Goal: Check status: Check status

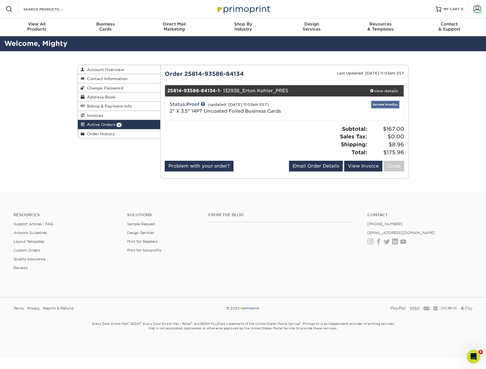
click at [387, 103] on link "Review Proof(s)" at bounding box center [385, 104] width 28 height 7
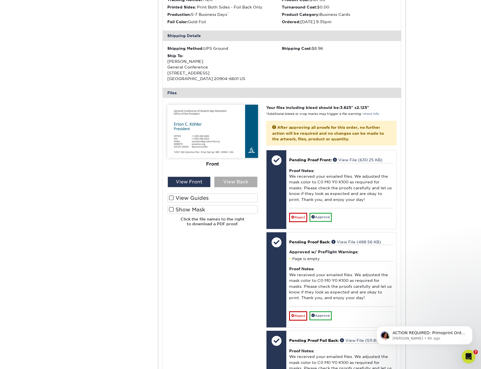
scroll to position [141, 0]
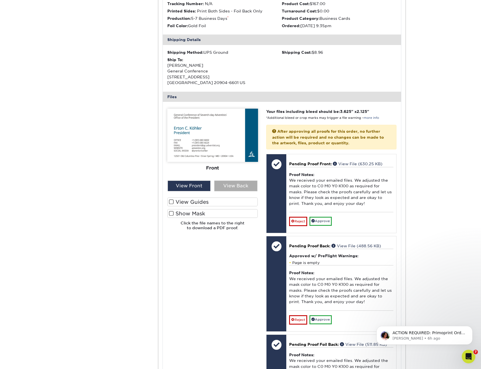
click at [240, 180] on div "Front Back View Front View Back" at bounding box center [212, 150] width 91 height 83
click at [240, 184] on div "View Back" at bounding box center [235, 185] width 43 height 11
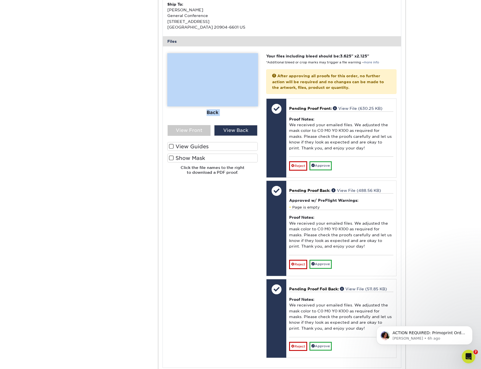
scroll to position [283, 0]
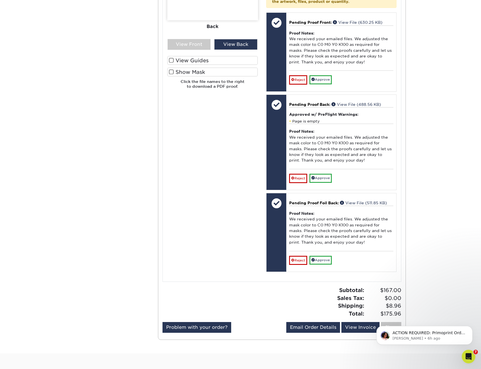
click at [225, 205] on div "Please Upload Your Files We accept: PDF , JPEG 1 or TIFF 1 files. Submitting AI…" at bounding box center [212, 120] width 99 height 307
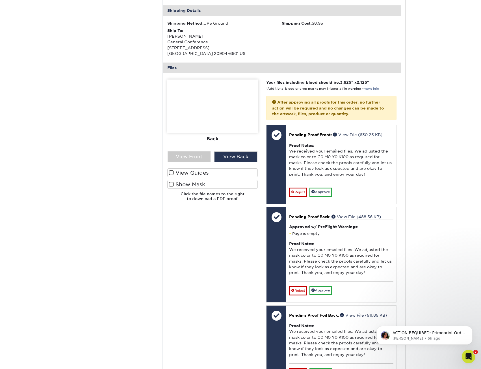
scroll to position [170, 0]
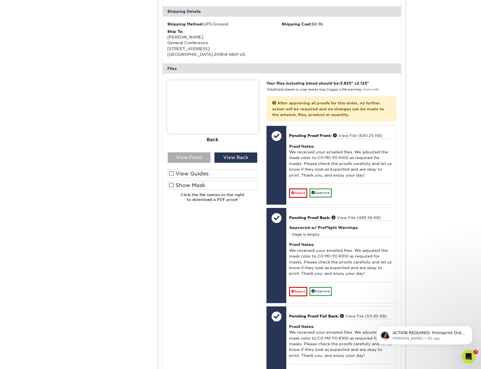
click at [188, 158] on div "View Front" at bounding box center [189, 157] width 43 height 11
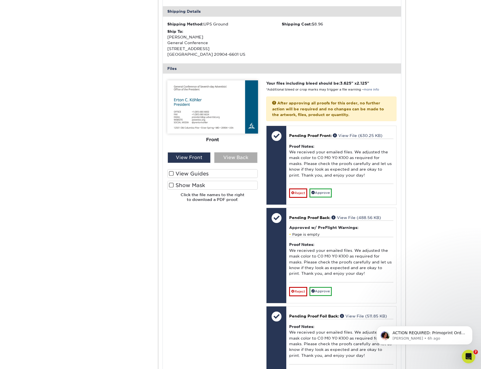
click at [222, 157] on div "View Back" at bounding box center [235, 157] width 43 height 11
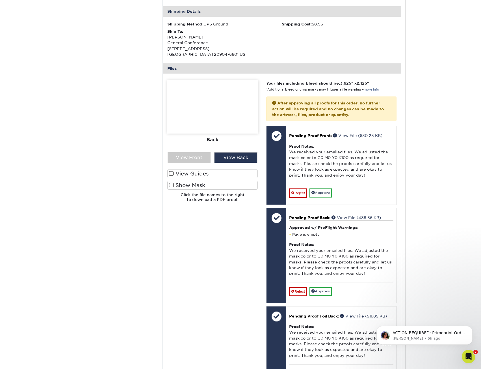
click at [211, 107] on img at bounding box center [212, 106] width 91 height 53
click at [190, 150] on div "Front Back" at bounding box center [212, 116] width 91 height 72
click at [190, 154] on div "View Front" at bounding box center [189, 157] width 43 height 11
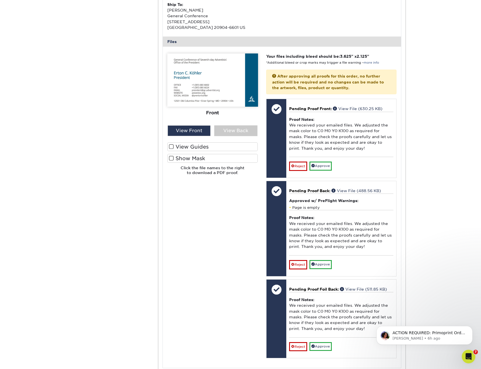
scroll to position [198, 0]
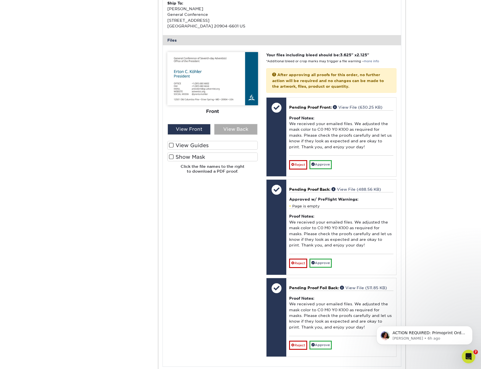
click at [222, 131] on div "View Back" at bounding box center [235, 129] width 43 height 11
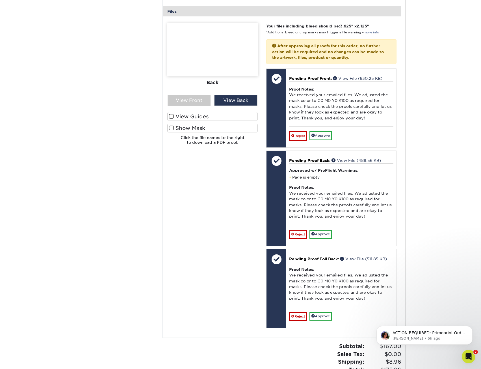
scroll to position [226, 0]
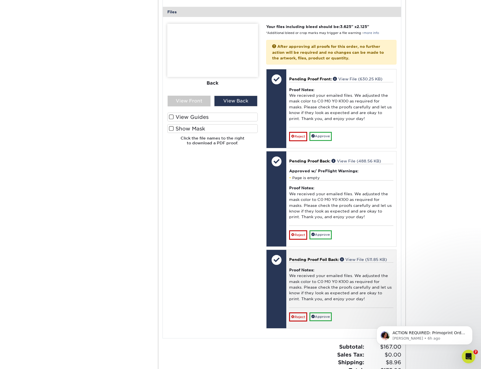
click at [369, 257] on p "Pending Proof Foil Back: View File (511.85 KB)" at bounding box center [341, 260] width 104 height 6
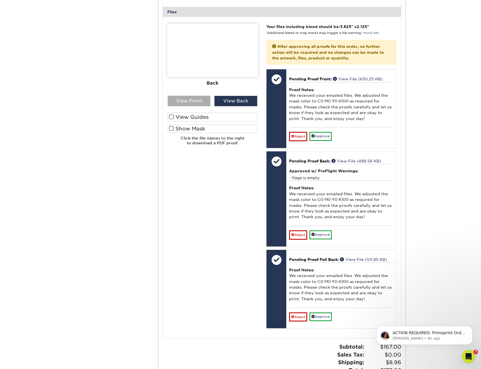
click at [199, 98] on div "View Front" at bounding box center [189, 101] width 43 height 11
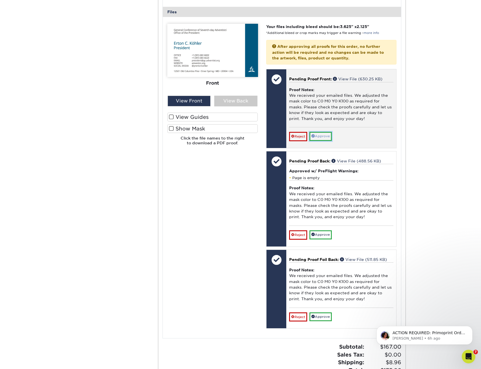
click at [322, 137] on link "Approve" at bounding box center [321, 136] width 22 height 9
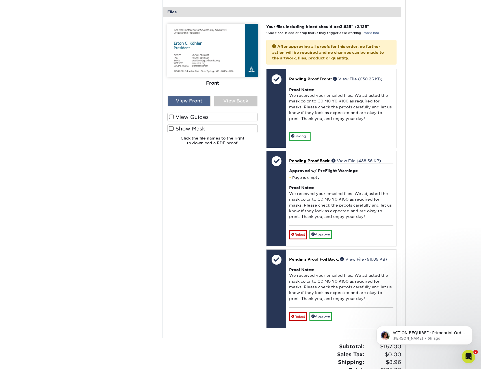
click at [205, 102] on div "View Front" at bounding box center [189, 101] width 43 height 11
click at [234, 102] on div "View Back" at bounding box center [235, 101] width 43 height 11
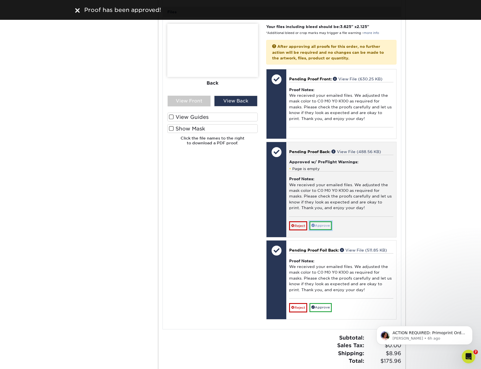
click at [324, 226] on link "Approve" at bounding box center [321, 225] width 22 height 9
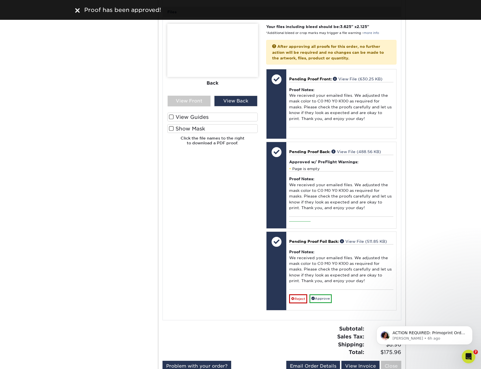
click at [177, 235] on div "Please Upload Your Files We accept: PDF , JPEG 1 or TIFF 1 files. Submitting AI…" at bounding box center [212, 168] width 99 height 289
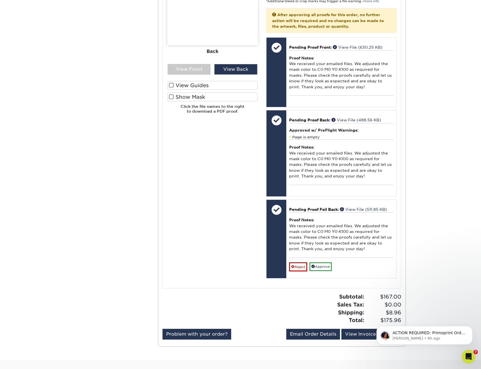
scroll to position [368, 0]
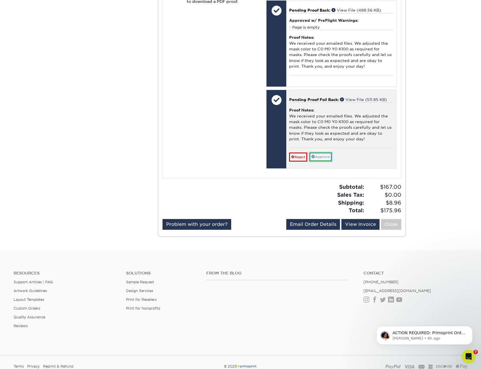
click at [324, 155] on link "Approve" at bounding box center [321, 156] width 22 height 9
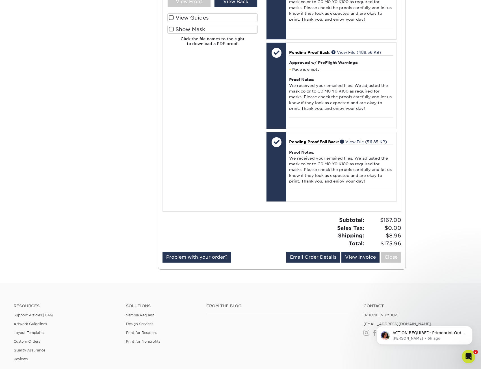
scroll to position [396, 0]
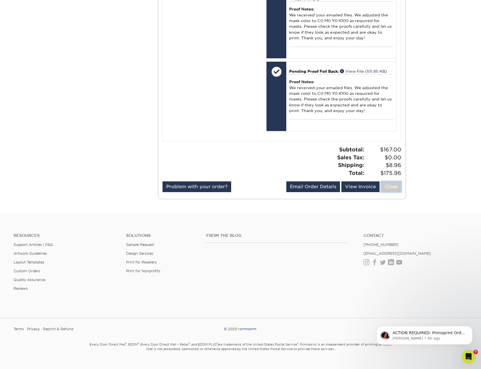
click at [392, 191] on link "Close" at bounding box center [391, 186] width 20 height 11
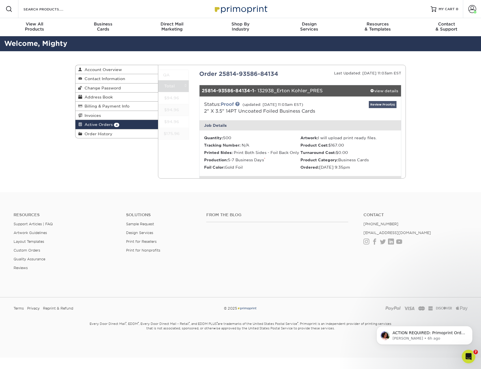
scroll to position [0, 0]
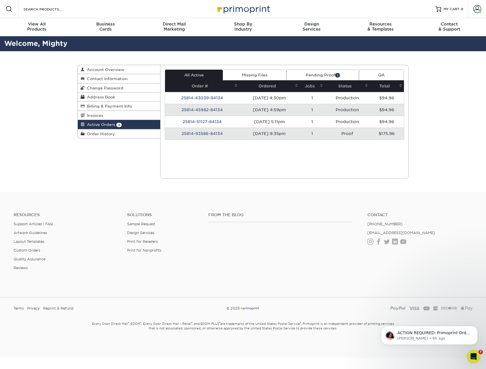
click at [208, 136] on td "25814-93586-84134" at bounding box center [202, 134] width 74 height 12
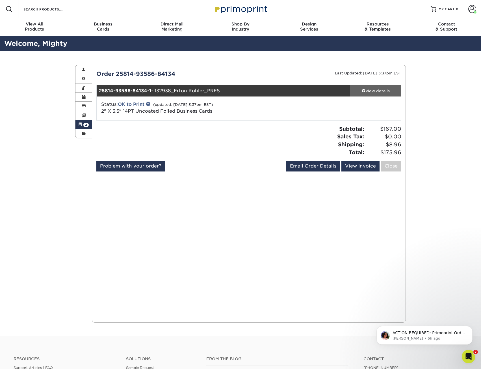
click at [385, 95] on link "view details" at bounding box center [375, 90] width 51 height 11
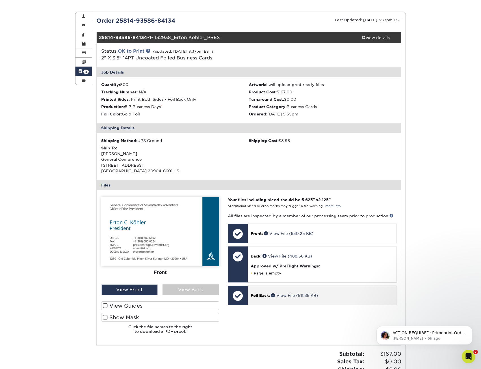
scroll to position [170, 0]
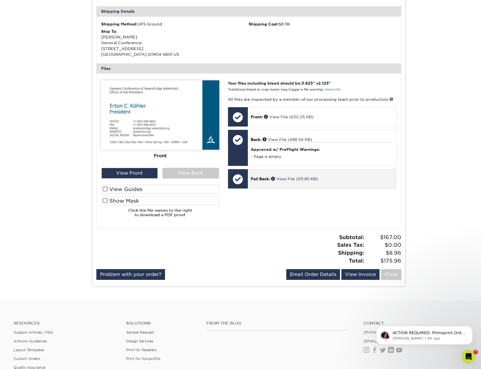
click at [272, 176] on p "Foil Back: View File (511.85 KB)" at bounding box center [322, 179] width 143 height 6
click at [286, 177] on link "View File (511.85 KB)" at bounding box center [294, 179] width 47 height 5
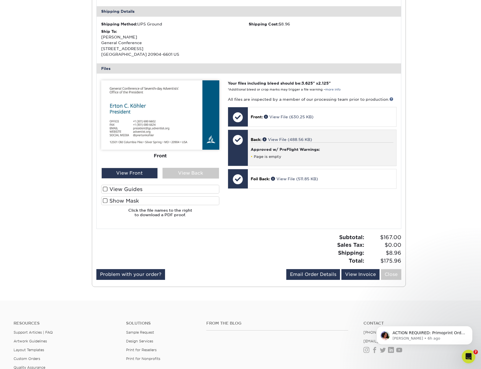
click at [280, 153] on div "Approved w/ PreFlight Warnings: Page is empty" at bounding box center [322, 150] width 143 height 16
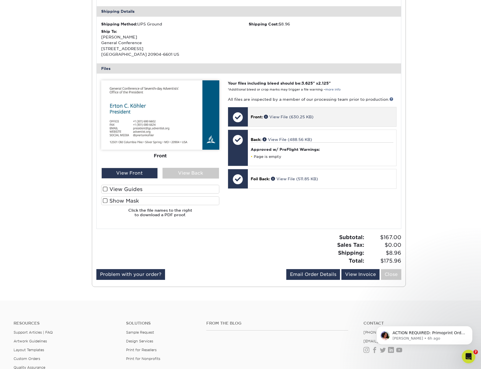
click at [289, 126] on div "Front: View File (630.25 KB)" at bounding box center [322, 116] width 149 height 19
click at [280, 117] on link "View File (630.25 KB)" at bounding box center [289, 117] width 50 height 5
click at [134, 133] on img at bounding box center [160, 114] width 118 height 69
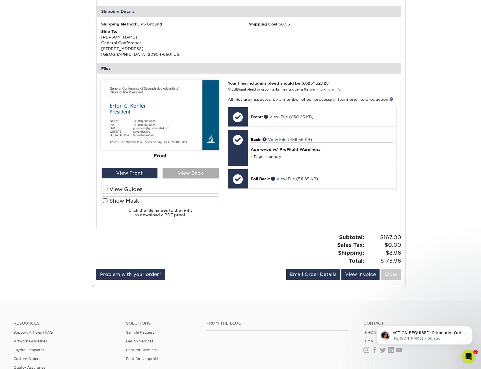
click at [175, 169] on div "View Back" at bounding box center [191, 173] width 57 height 11
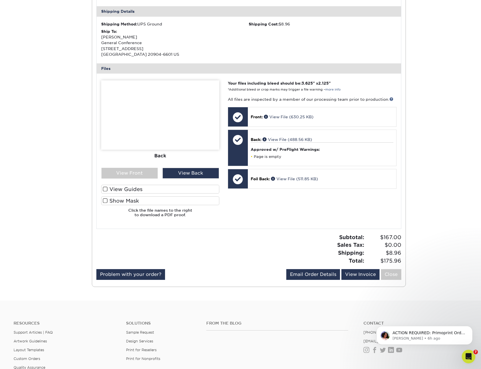
click at [242, 221] on div "Your files including bleed should be: 3.625 " x 2.125 " *Additional bleed or cr…" at bounding box center [312, 150] width 177 height 141
click at [109, 199] on label "Show Mask" at bounding box center [160, 200] width 118 height 9
click at [0, 0] on input "Show Mask" at bounding box center [0, 0] width 0 height 0
click at [140, 178] on div "View Front" at bounding box center [130, 173] width 57 height 11
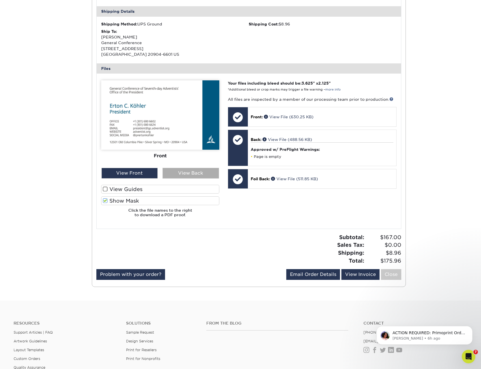
click at [202, 177] on div "View Back" at bounding box center [191, 173] width 57 height 11
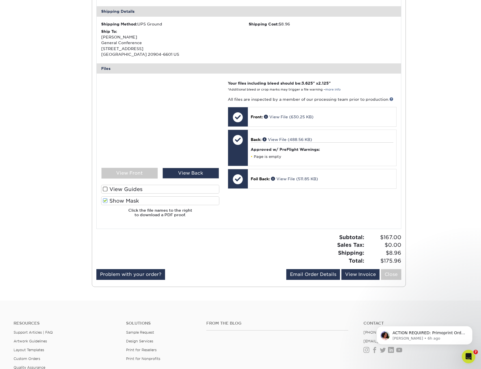
click at [121, 199] on label "Show Mask" at bounding box center [160, 200] width 118 height 9
click at [0, 0] on input "Show Mask" at bounding box center [0, 0] width 0 height 0
click at [122, 201] on label "Show Mask" at bounding box center [160, 200] width 118 height 9
click at [0, 0] on input "Show Mask" at bounding box center [0, 0] width 0 height 0
click at [134, 172] on div "View Front" at bounding box center [130, 173] width 57 height 11
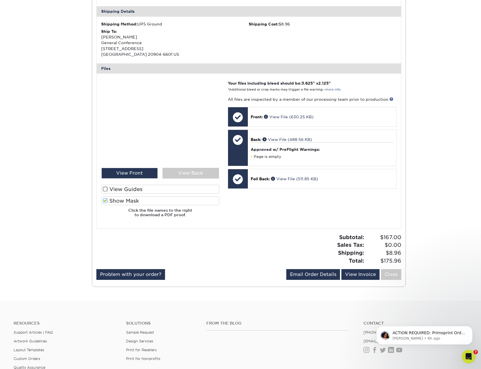
click at [171, 167] on div "Front Back" at bounding box center [160, 123] width 118 height 87
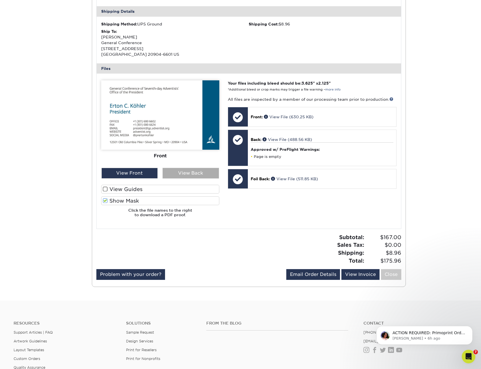
click at [179, 178] on div "View Back" at bounding box center [191, 173] width 57 height 11
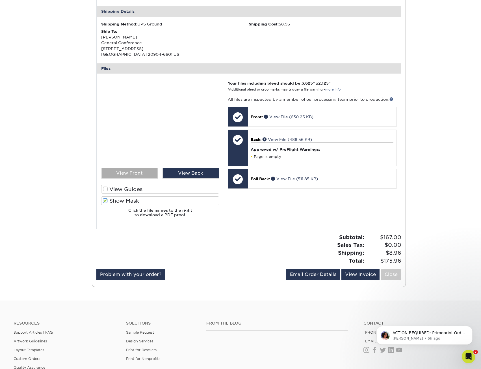
click at [137, 176] on div "View Front" at bounding box center [130, 173] width 57 height 11
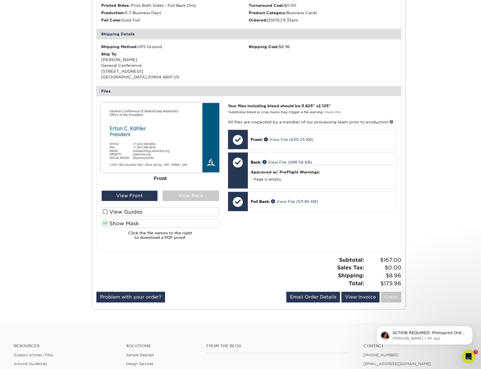
scroll to position [198, 0]
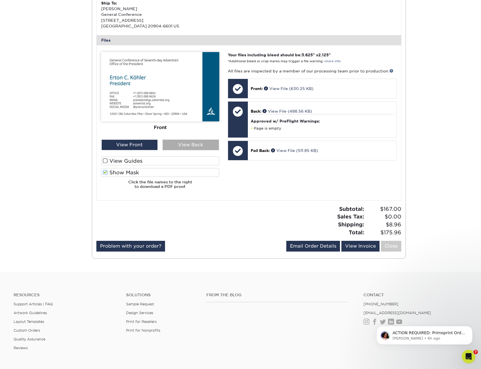
click at [168, 148] on div "View Back" at bounding box center [191, 144] width 57 height 11
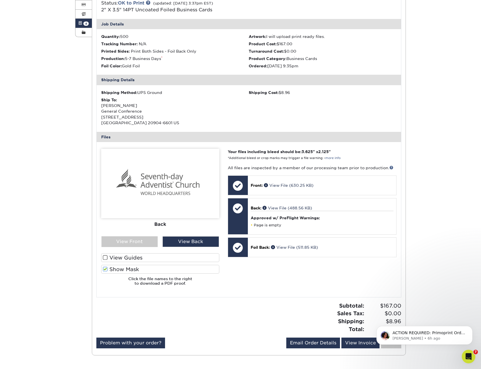
scroll to position [0, 0]
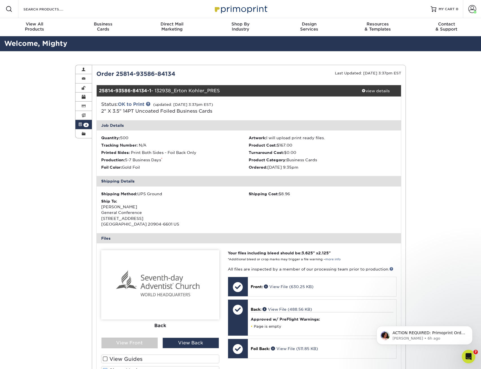
click at [38, 113] on div "Active Orders Account Overview Contact Information Change Password Address Book…" at bounding box center [240, 260] width 481 height 419
click at [232, 10] on img at bounding box center [240, 9] width 57 height 12
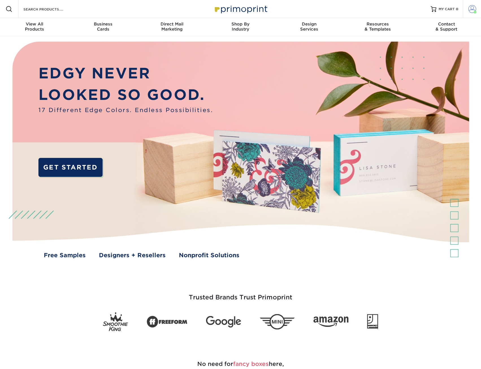
drag, startPoint x: 470, startPoint y: 9, endPoint x: 466, endPoint y: 9, distance: 4.0
click at [470, 9] on span at bounding box center [473, 9] width 8 height 8
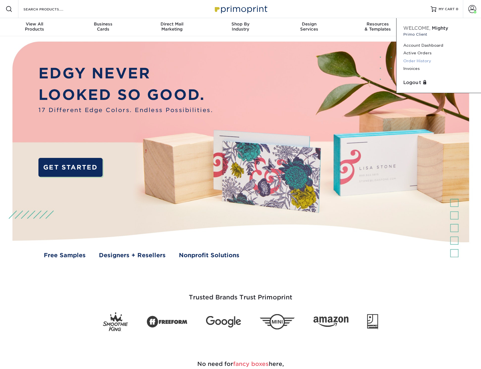
click at [412, 62] on link "Order History" at bounding box center [439, 61] width 71 height 8
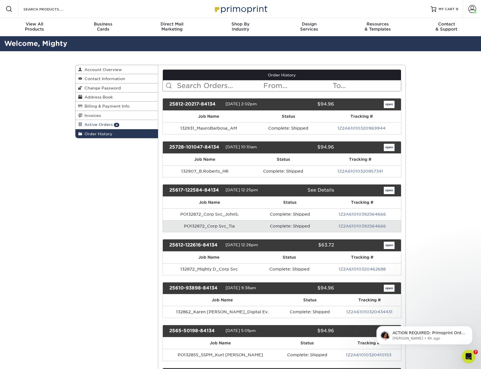
click at [104, 123] on span "Active Orders" at bounding box center [97, 124] width 31 height 5
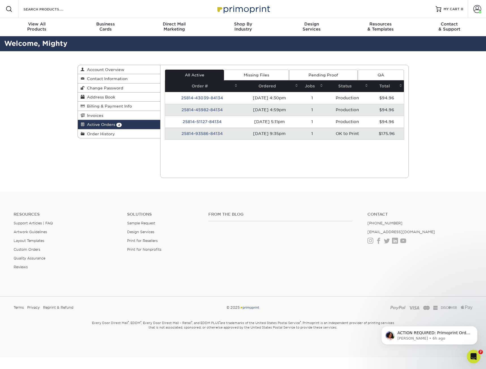
click at [214, 135] on td "25814-93586-84134" at bounding box center [202, 134] width 74 height 12
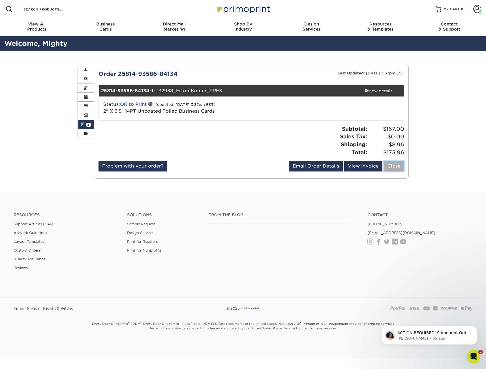
click at [397, 169] on link "Close" at bounding box center [394, 166] width 20 height 11
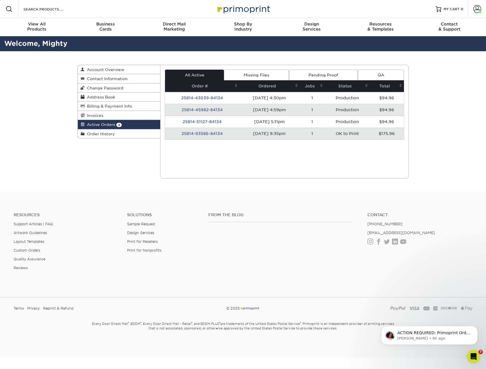
click at [301, 163] on div "All Active Missing Files Pending Proof QA Order # Ordered Jobs Status Total 1 1…" at bounding box center [284, 122] width 239 height 104
click at [214, 134] on td "25814-93586-84134" at bounding box center [202, 134] width 74 height 12
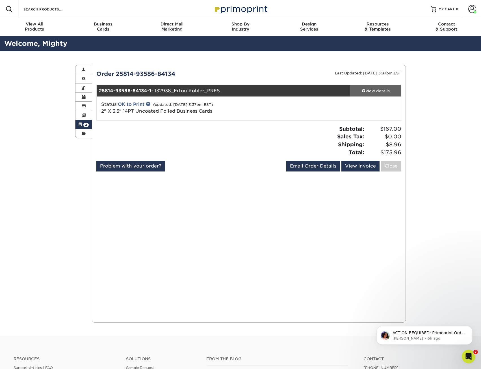
click at [377, 91] on div "view details" at bounding box center [375, 91] width 51 height 6
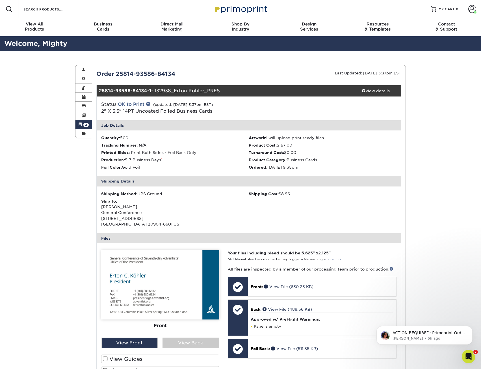
click at [247, 6] on img at bounding box center [240, 9] width 57 height 12
